Goal: Communication & Community: Participate in discussion

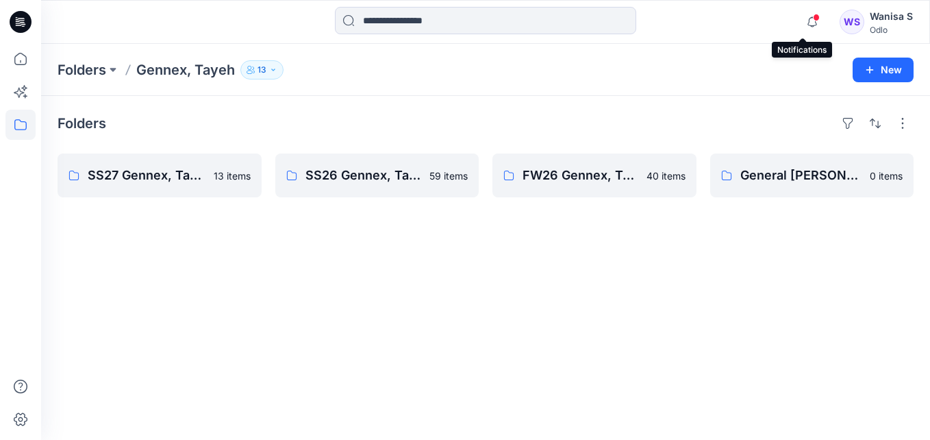
click at [806, 18] on icon "button" at bounding box center [812, 21] width 26 height 27
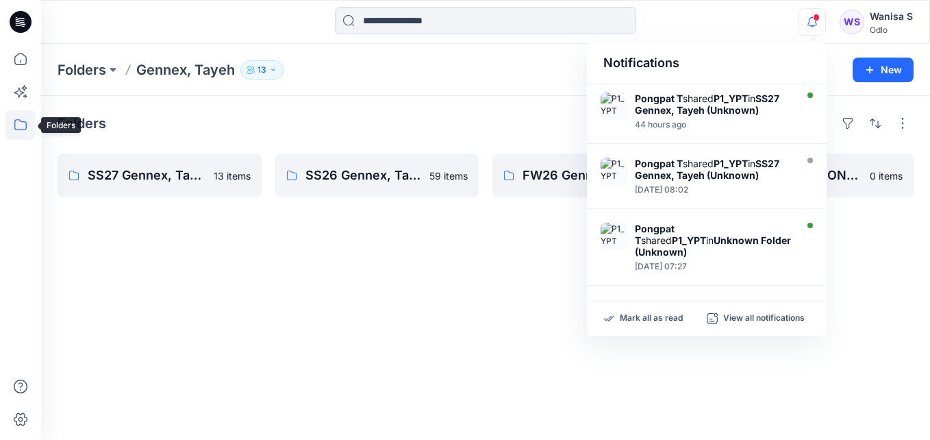
click at [27, 124] on icon at bounding box center [20, 125] width 30 height 30
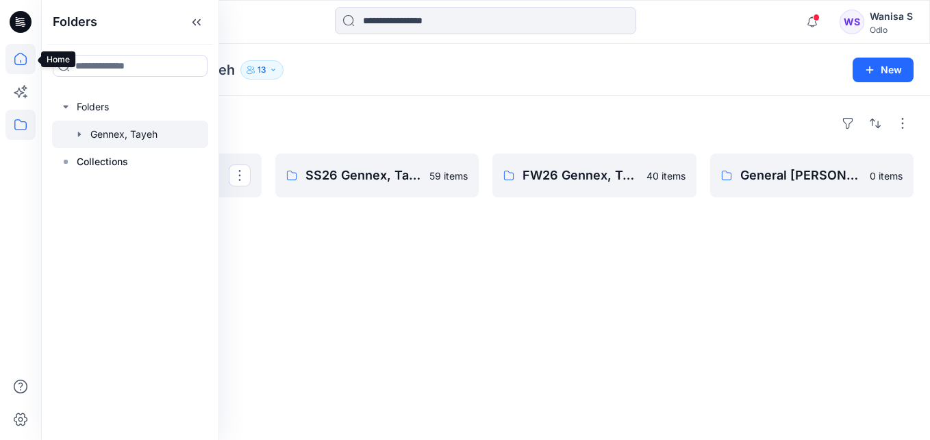
click at [23, 57] on icon at bounding box center [20, 59] width 30 height 30
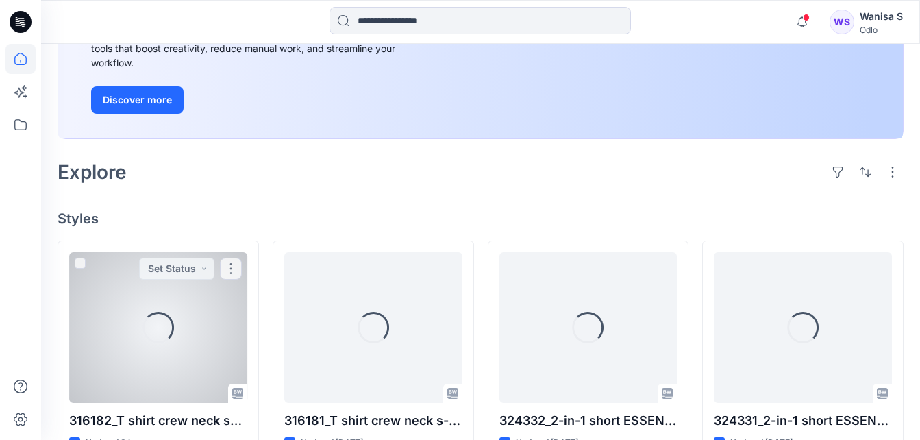
scroll to position [206, 0]
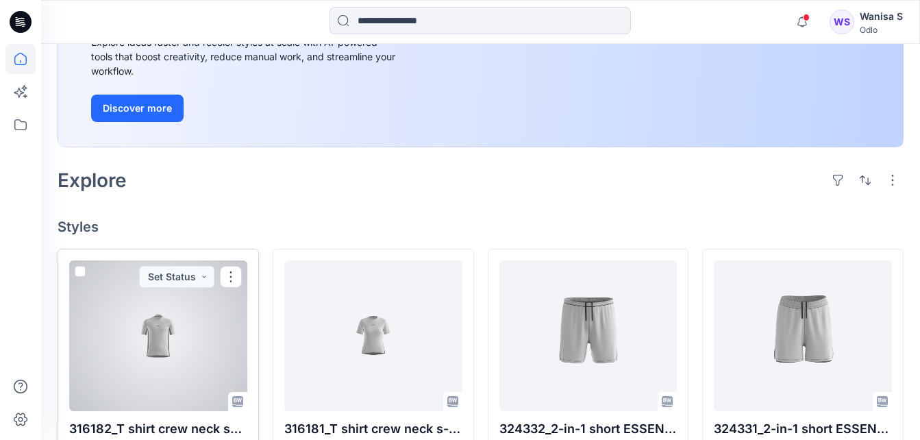
click at [181, 306] on div at bounding box center [158, 335] width 178 height 151
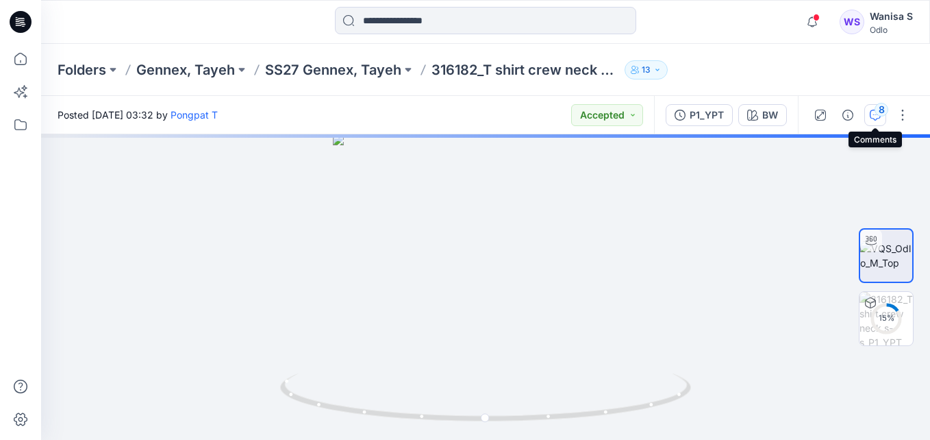
click at [873, 108] on button "8" at bounding box center [876, 115] width 22 height 22
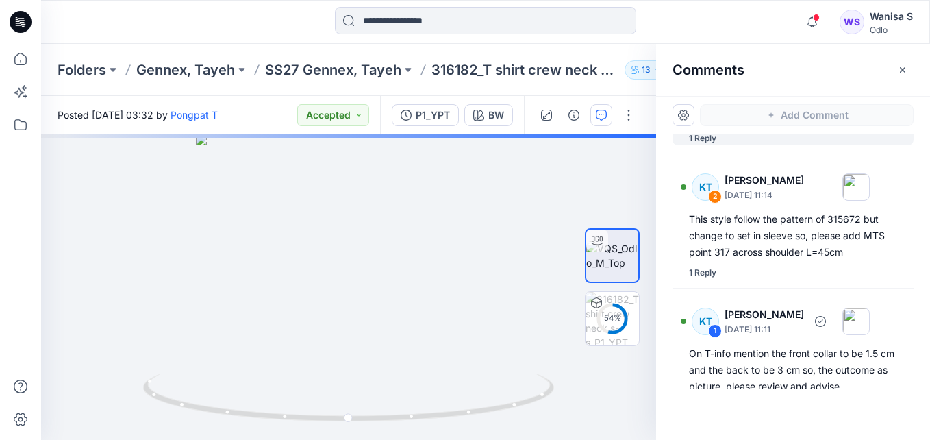
scroll to position [347, 0]
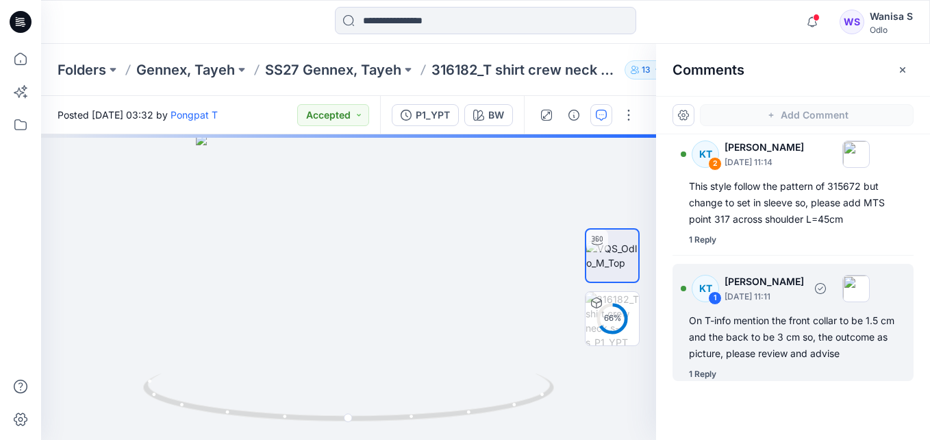
click at [710, 374] on div "1 Reply" at bounding box center [702, 374] width 27 height 14
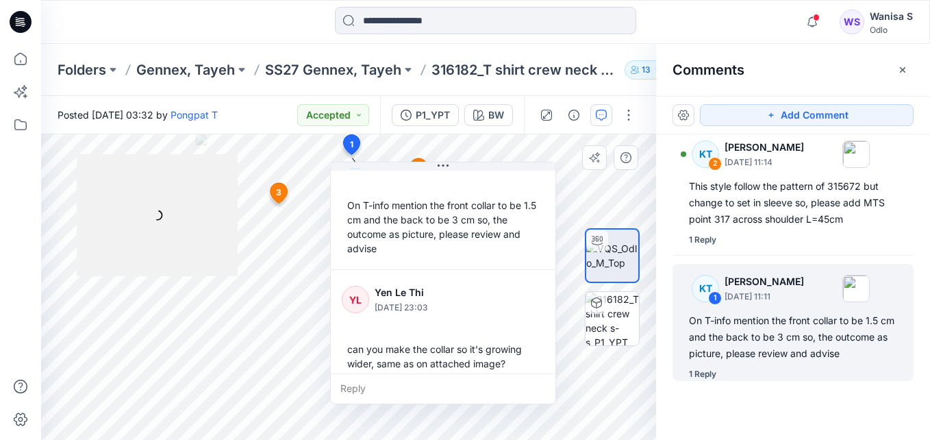
scroll to position [53, 0]
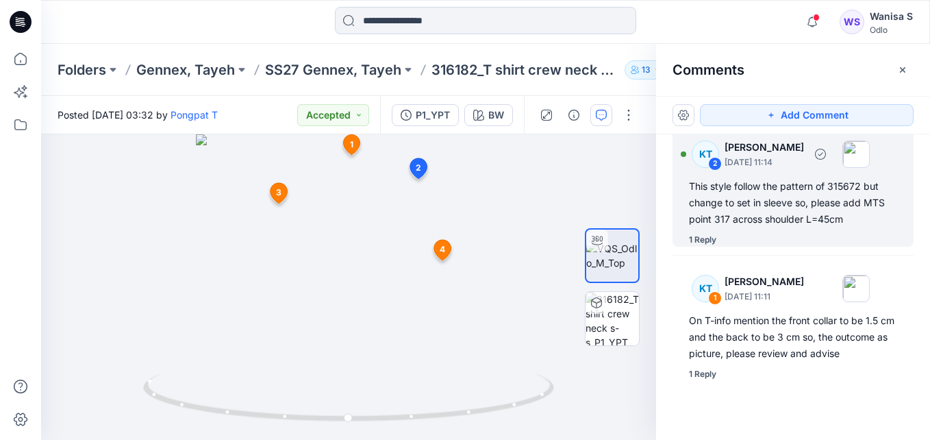
click at [708, 233] on div "1 Reply" at bounding box center [702, 240] width 27 height 14
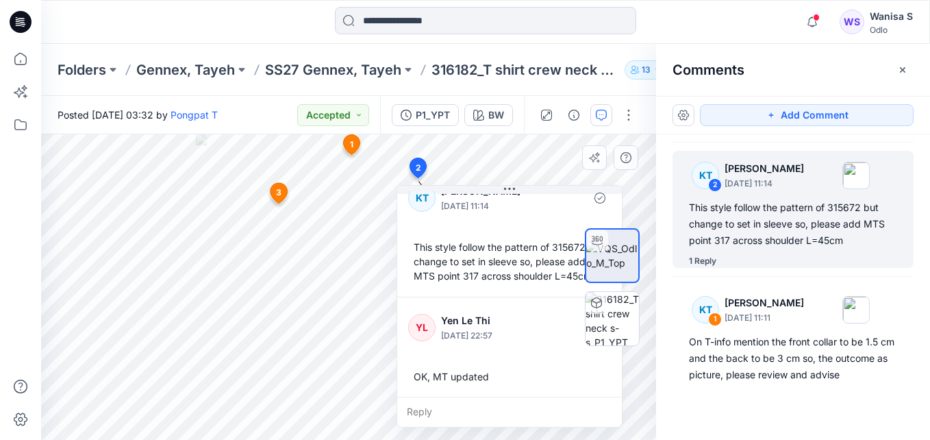
scroll to position [24, 0]
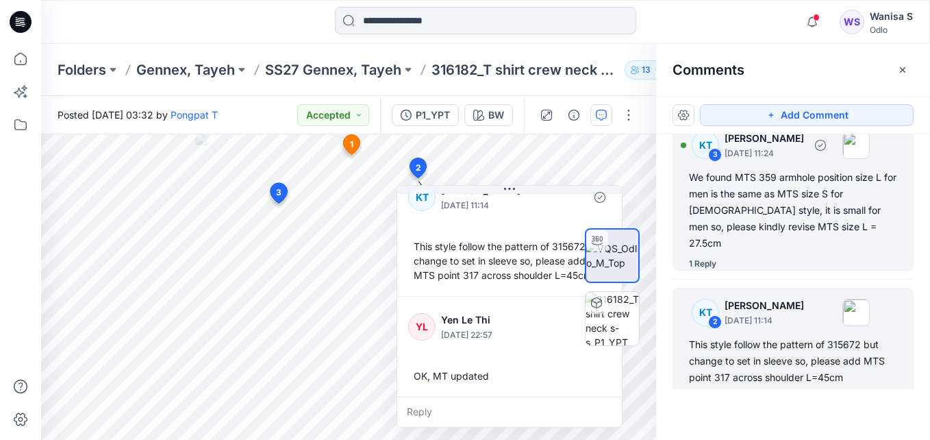
click at [701, 257] on div "1 Reply" at bounding box center [702, 264] width 27 height 14
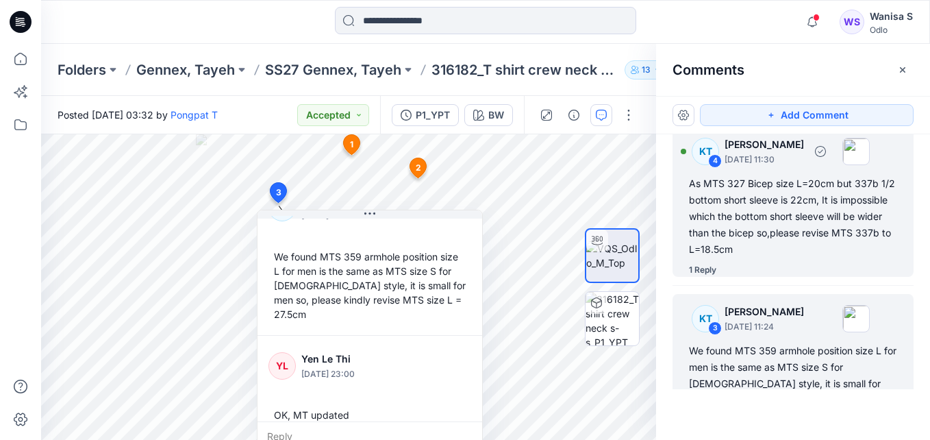
scroll to position [0, 0]
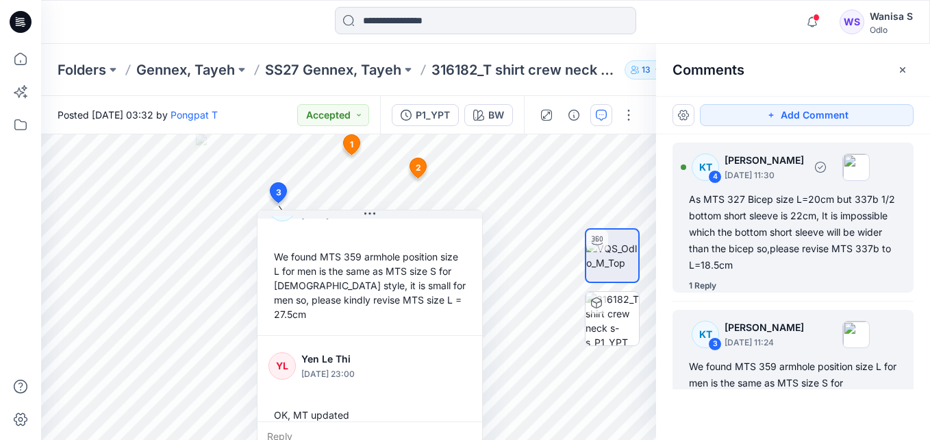
click at [703, 286] on div "1 Reply" at bounding box center [702, 286] width 27 height 14
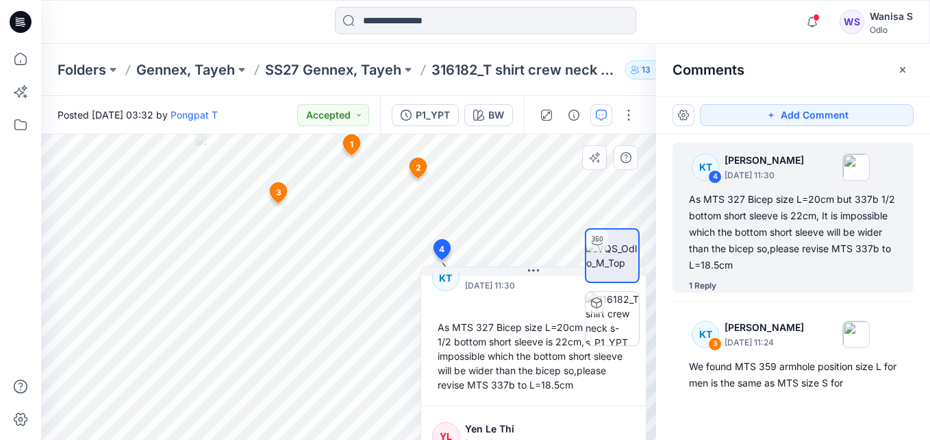
scroll to position [53, 0]
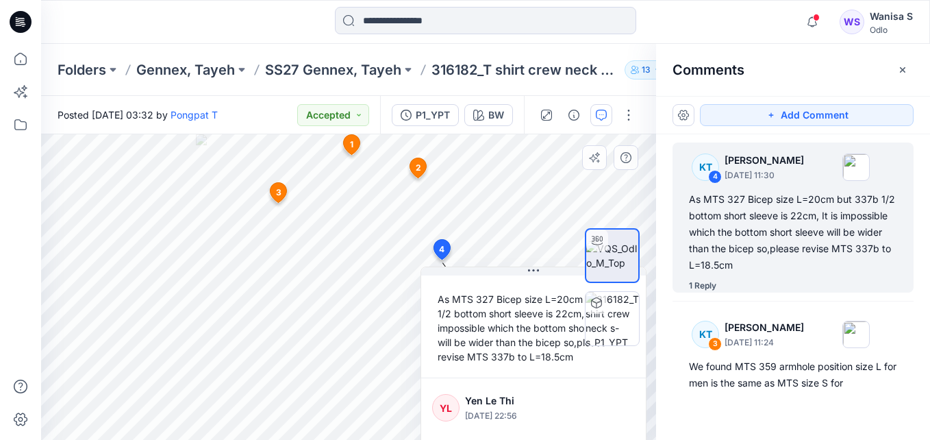
click at [478, 410] on p "[DATE] 22:56" at bounding box center [521, 416] width 112 height 14
drag, startPoint x: 648, startPoint y: 330, endPoint x: 650, endPoint y: 399, distance: 69.2
click at [650, 399] on div "BW Loading... Material Properties Loading... 5 1 [PERSON_NAME] [DATE] 11:11 On …" at bounding box center [348, 287] width 615 height 306
click at [708, 286] on div "1 Reply" at bounding box center [702, 286] width 27 height 14
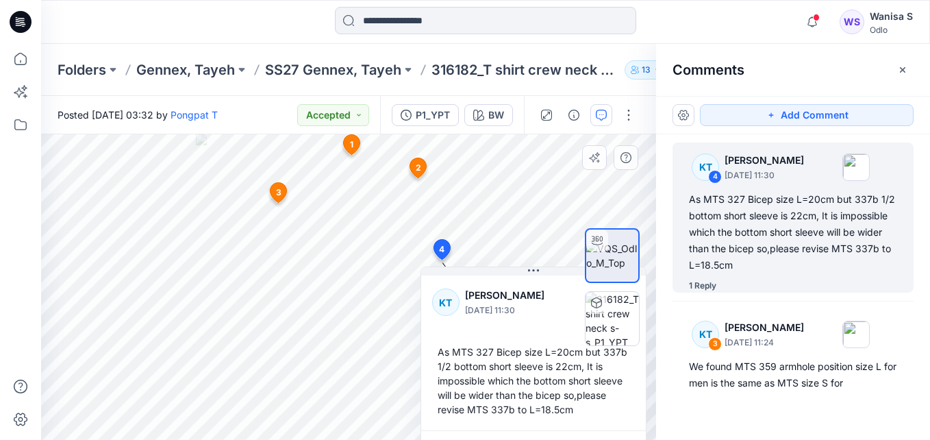
click at [438, 247] on icon at bounding box center [442, 249] width 16 height 20
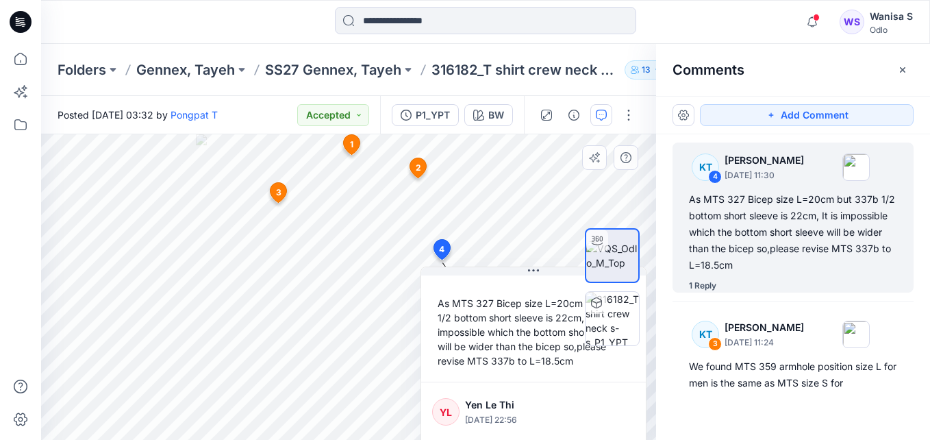
scroll to position [53, 0]
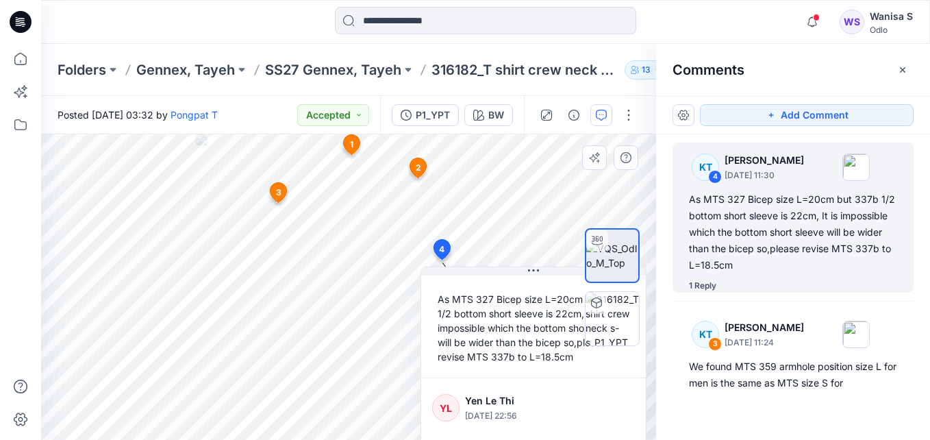
click at [350, 144] on span "1" at bounding box center [351, 144] width 3 height 12
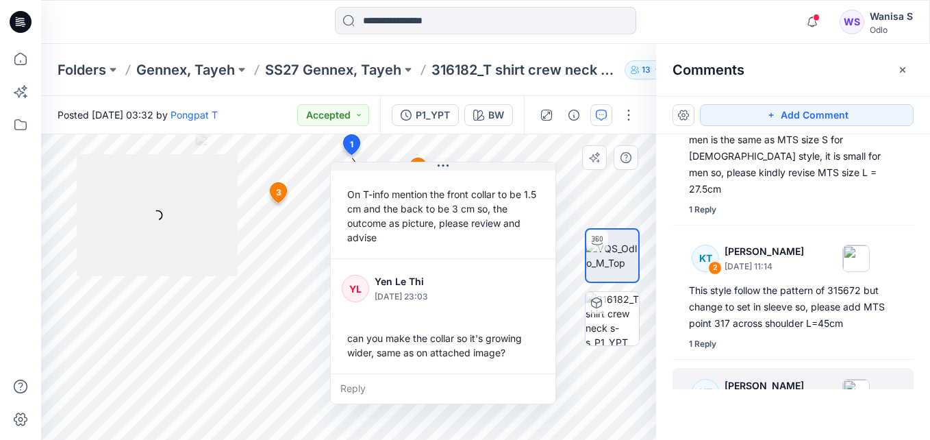
scroll to position [339, 0]
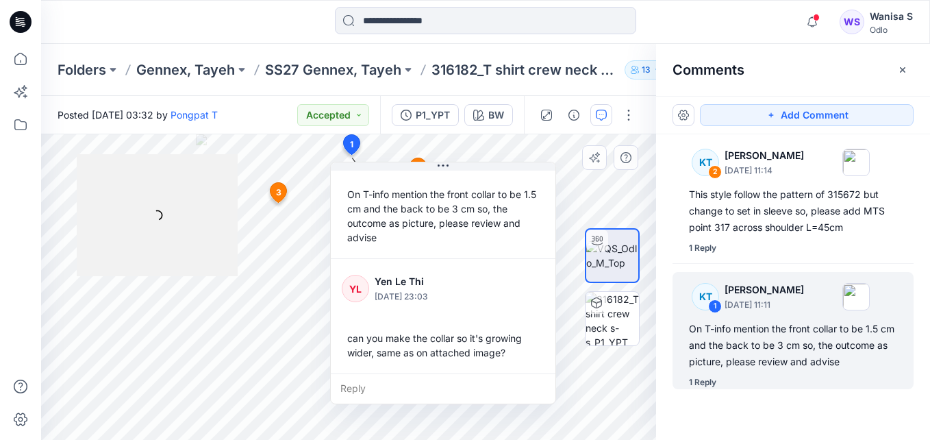
click at [273, 193] on icon at bounding box center [279, 193] width 16 height 20
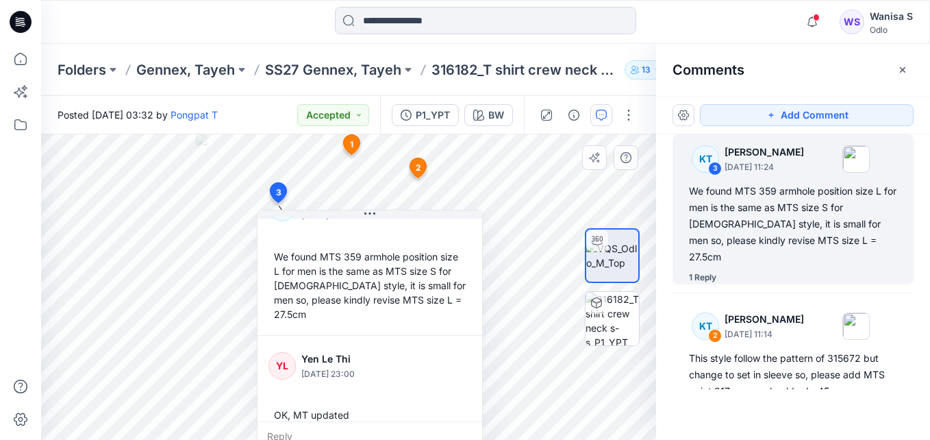
click at [408, 161] on icon at bounding box center [418, 171] width 23 height 26
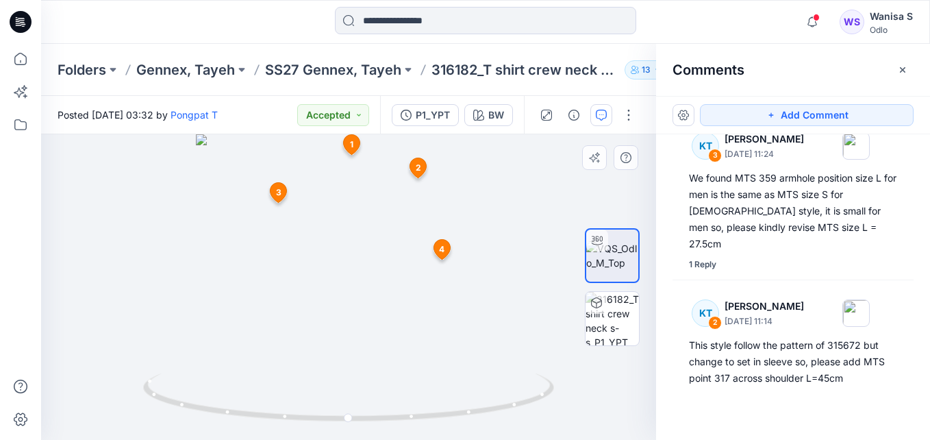
click at [440, 255] on span "4" at bounding box center [441, 249] width 5 height 12
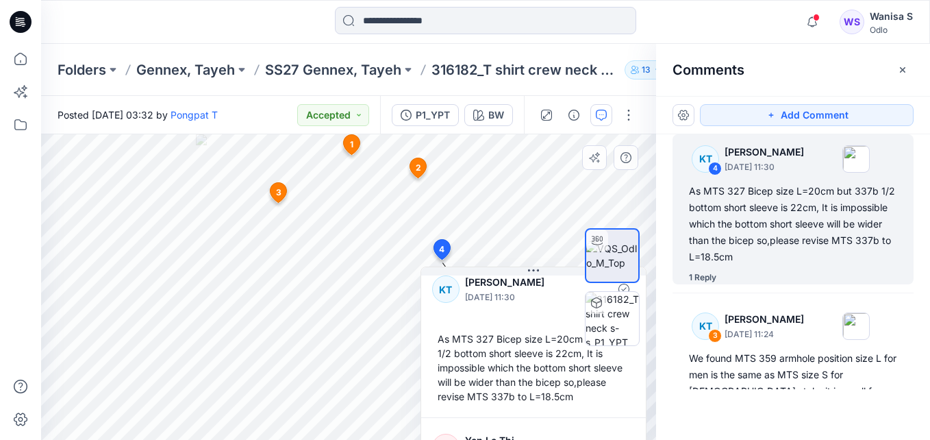
scroll to position [53, 0]
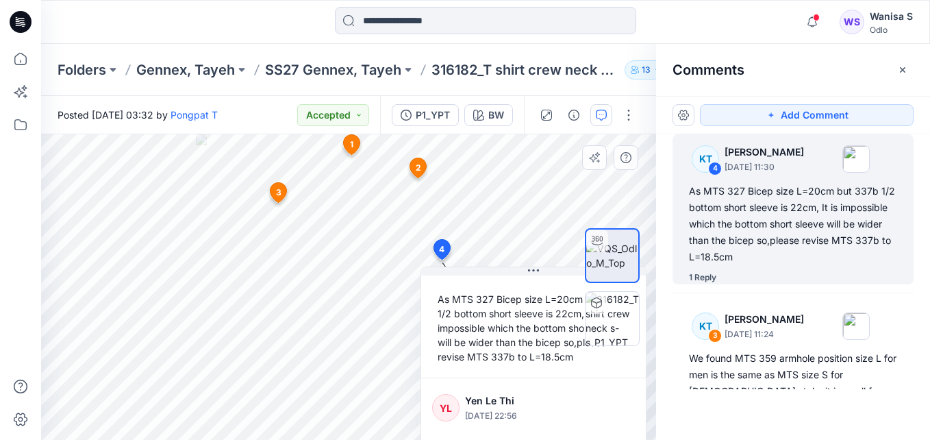
click at [349, 147] on icon at bounding box center [352, 144] width 16 height 20
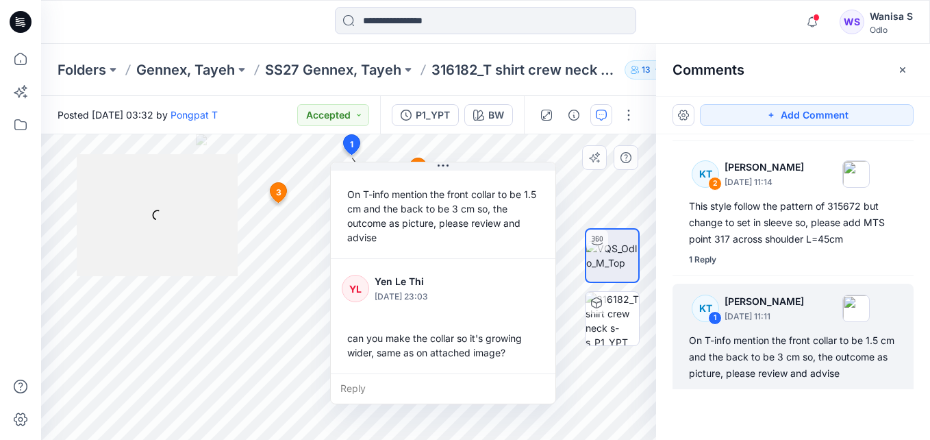
scroll to position [339, 0]
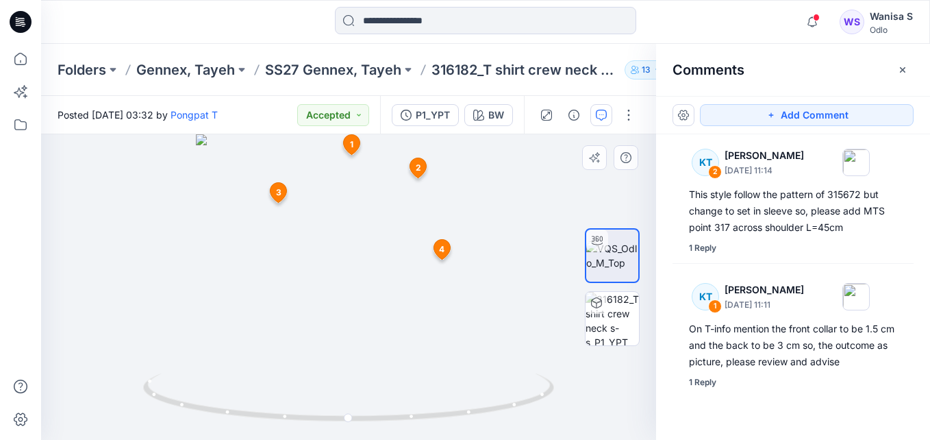
click at [446, 251] on g at bounding box center [442, 249] width 17 height 21
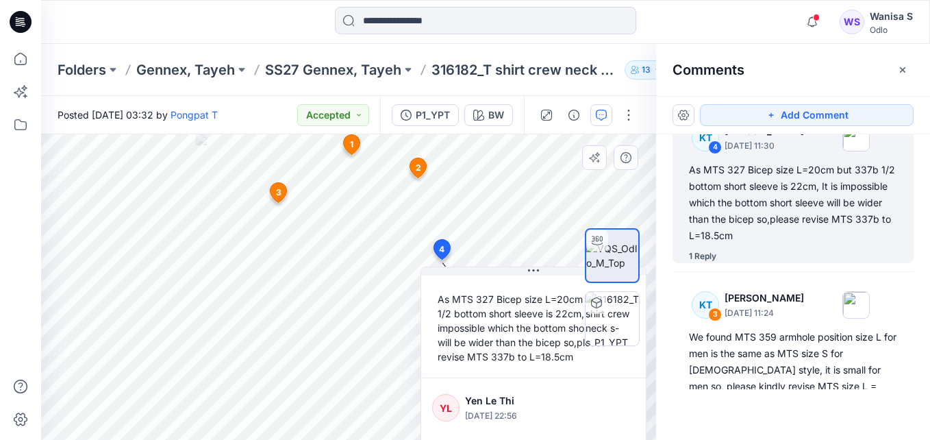
scroll to position [0, 0]
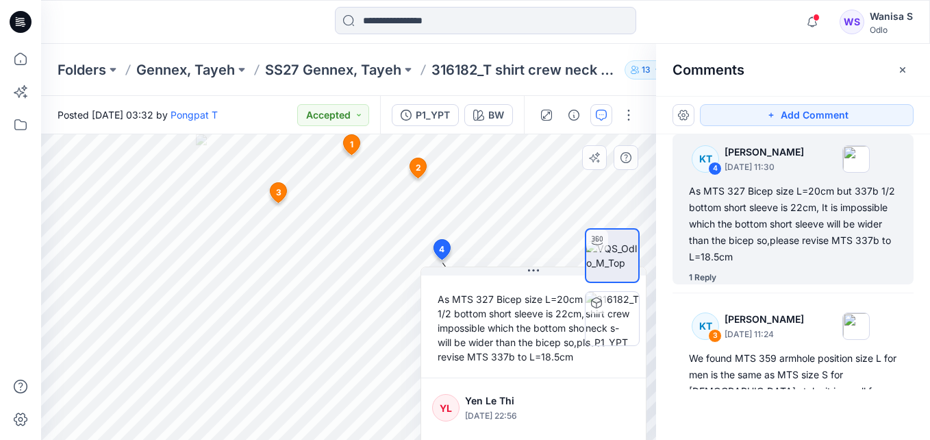
click at [521, 402] on p "Yen Le Thi" at bounding box center [521, 401] width 112 height 16
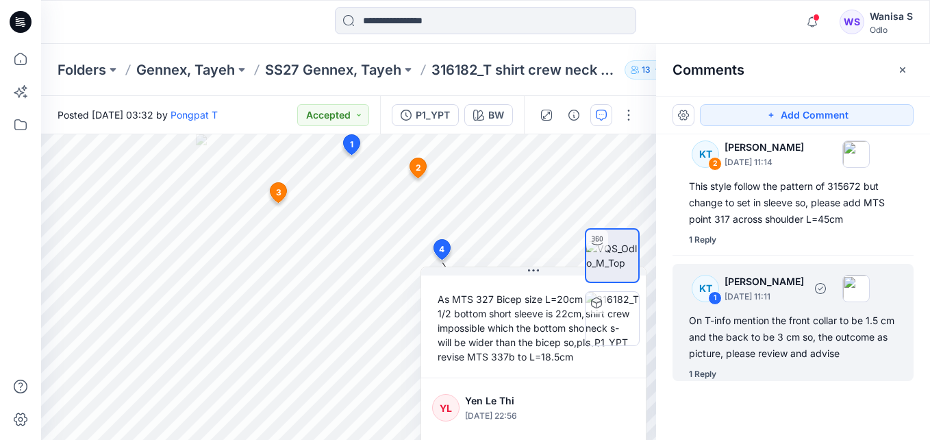
click at [701, 375] on div "1 Reply" at bounding box center [702, 374] width 27 height 14
